Goal: Complete application form: Complete application form

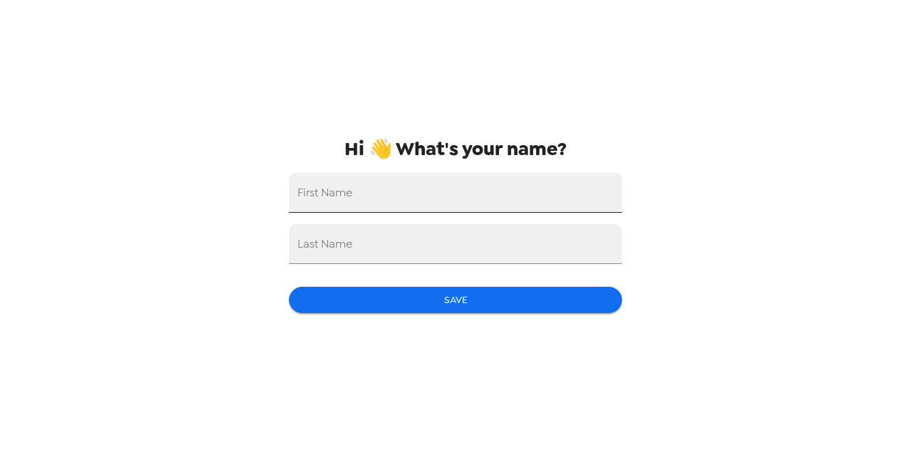
click at [428, 194] on input "First Name" at bounding box center [455, 193] width 333 height 40
type input "Joao"
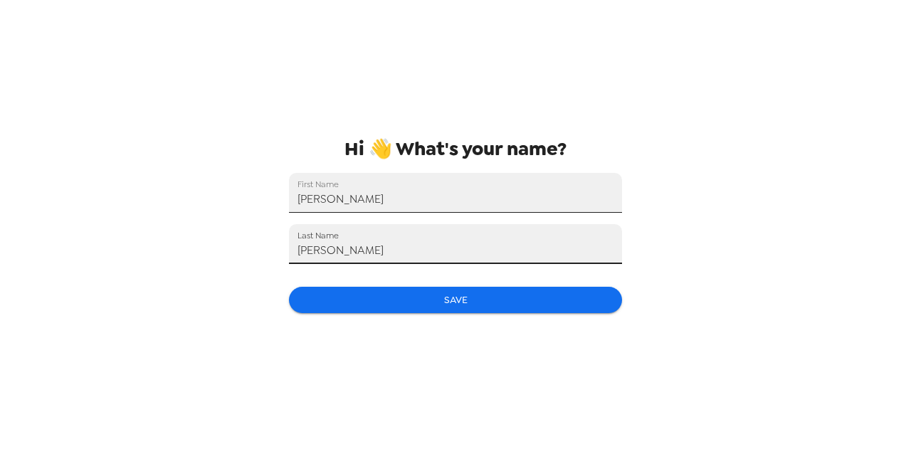
type input "Lacerda"
click at [480, 292] on button "Save" at bounding box center [455, 300] width 333 height 26
